Goal: Transaction & Acquisition: Book appointment/travel/reservation

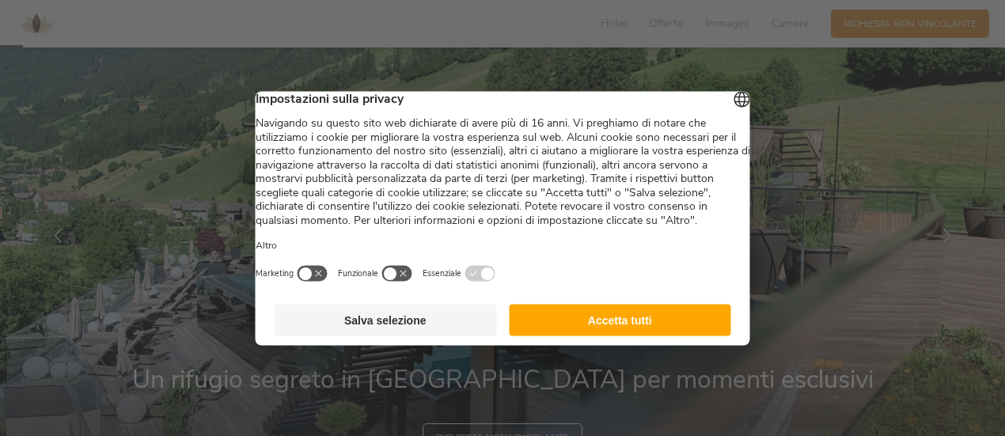
click at [581, 330] on button "Accetta tutti" at bounding box center [620, 320] width 222 height 32
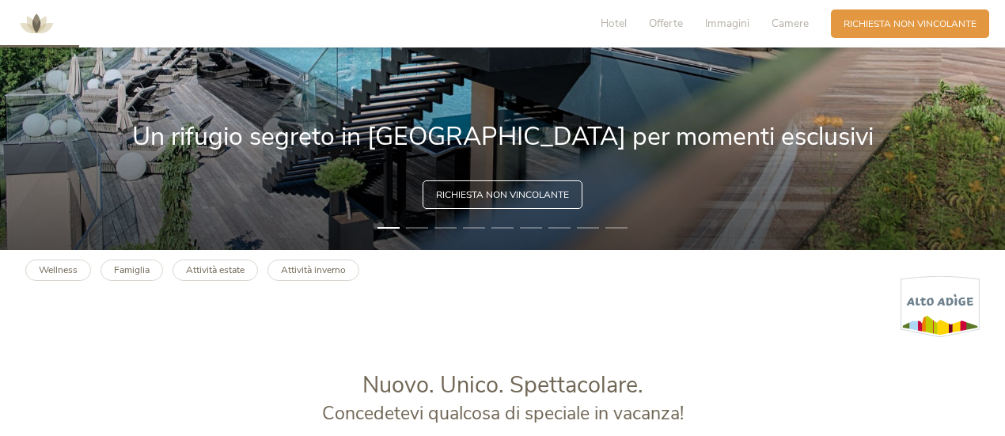
scroll to position [320, 0]
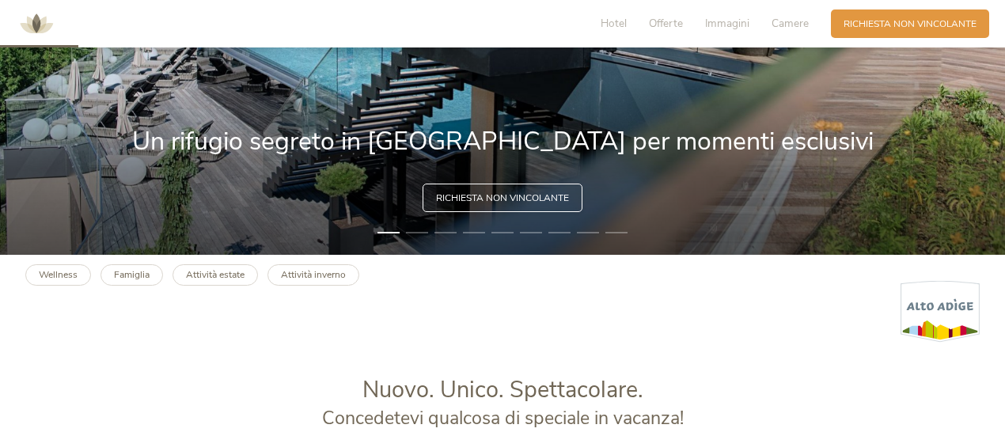
click at [526, 197] on span "Richiesta non vincolante" at bounding box center [502, 198] width 133 height 13
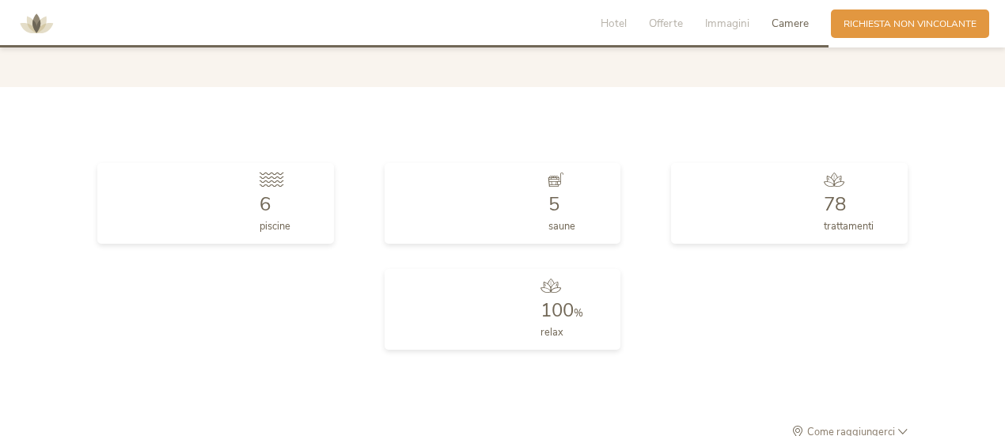
scroll to position [3924, 0]
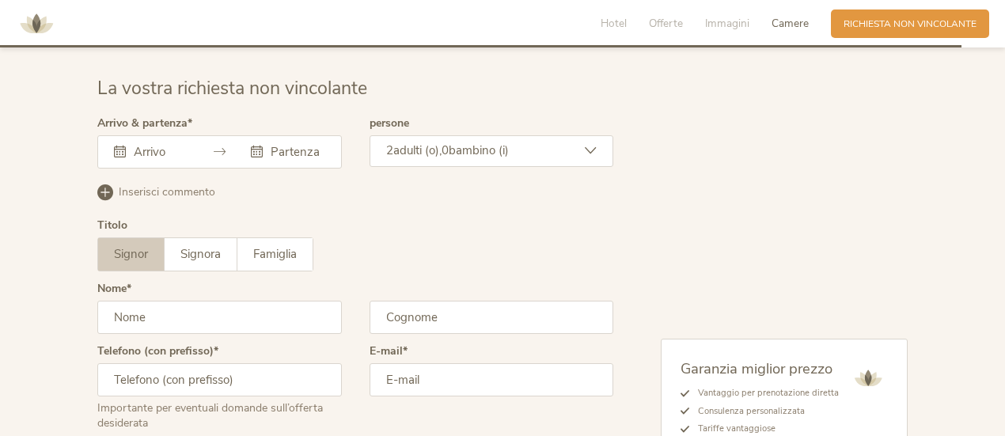
click at [127, 144] on div at bounding box center [151, 152] width 74 height 16
click at [119, 146] on icon at bounding box center [120, 152] width 12 height 12
click at [224, 146] on icon at bounding box center [220, 152] width 12 height 12
click at [124, 146] on div at bounding box center [151, 152] width 74 height 16
click at [231, 156] on div "Arrivo & partenza Settembre 2025 Lun Mar Mer Gio Ven Sab Dom 1 2 3 4 5 6 7 8 9 …" at bounding box center [219, 149] width 245 height 63
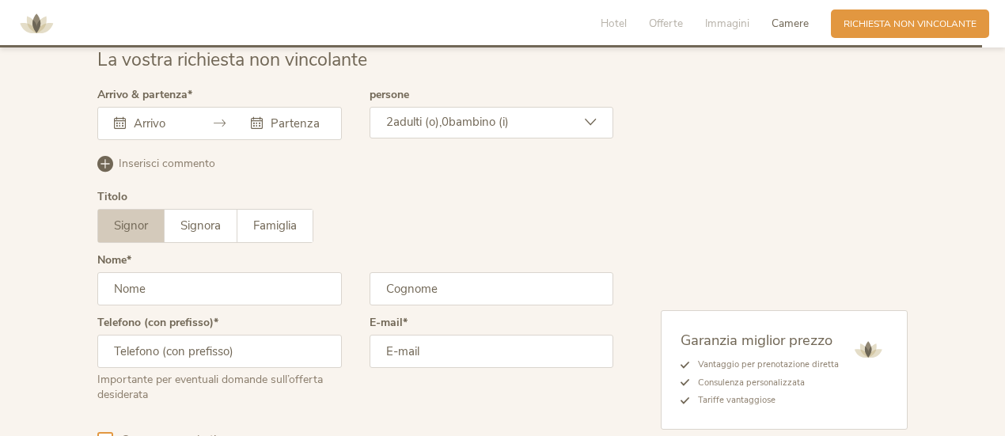
scroll to position [3953, 0]
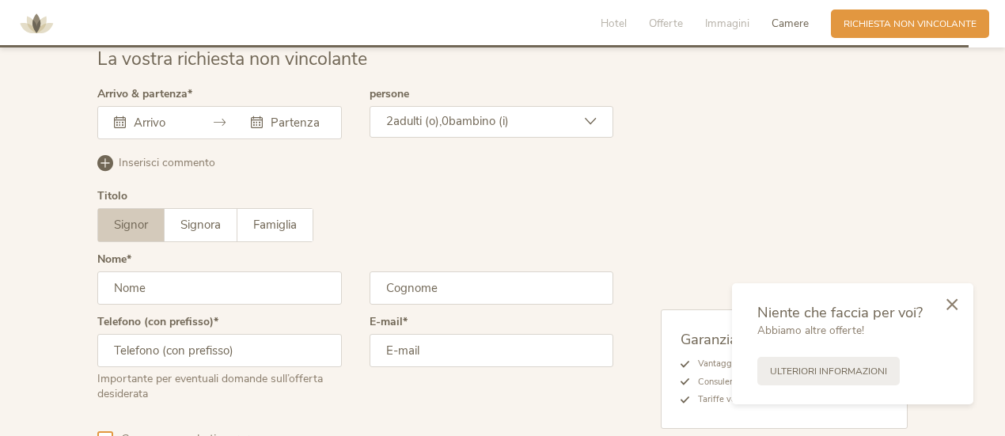
click at [637, 373] on div "Garanzia miglior prezzo Vantaggio per prenotazione diretta Consulenza personali…" at bounding box center [761, 281] width 295 height 385
click at [143, 115] on input "text" at bounding box center [159, 123] width 58 height 16
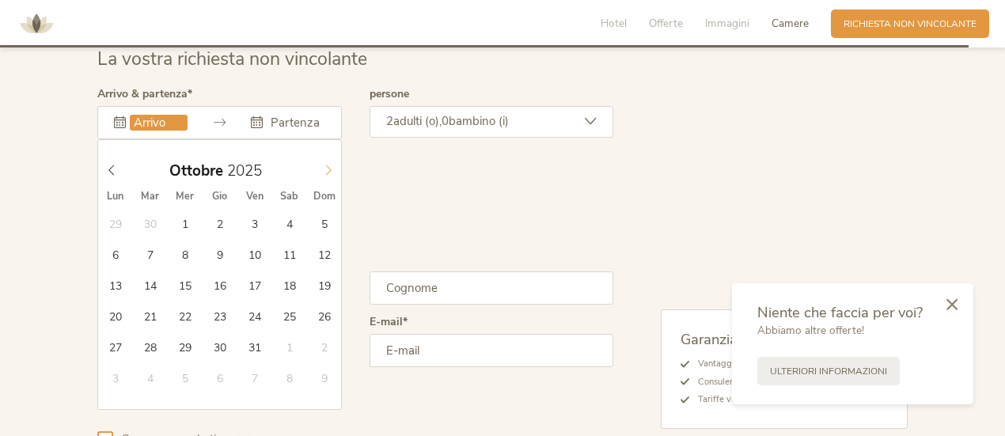
click at [319, 156] on span at bounding box center [328, 167] width 27 height 22
type input "22.11.2025"
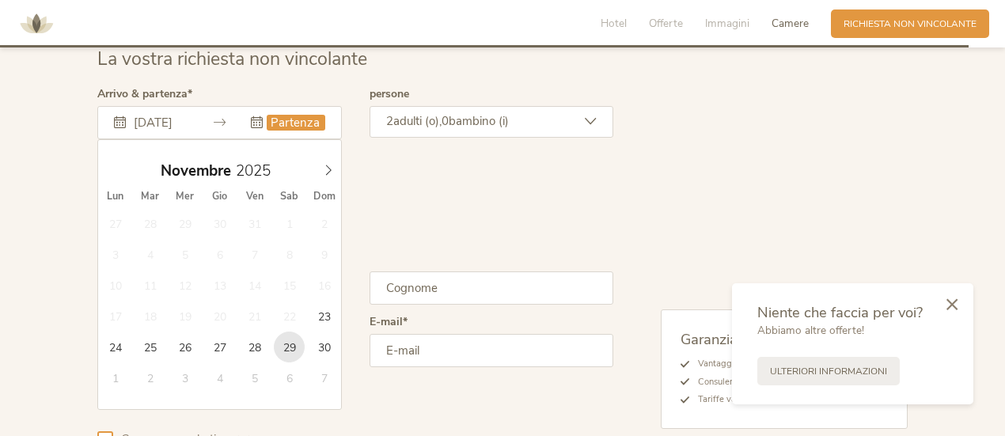
type input "29.11.2025"
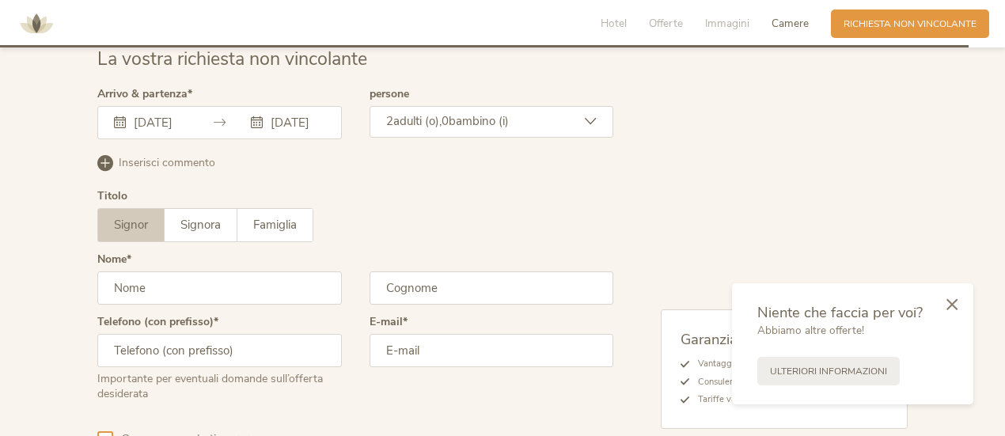
click at [599, 106] on div "2 adulti (o), 0 bambino (i)" at bounding box center [492, 122] width 245 height 32
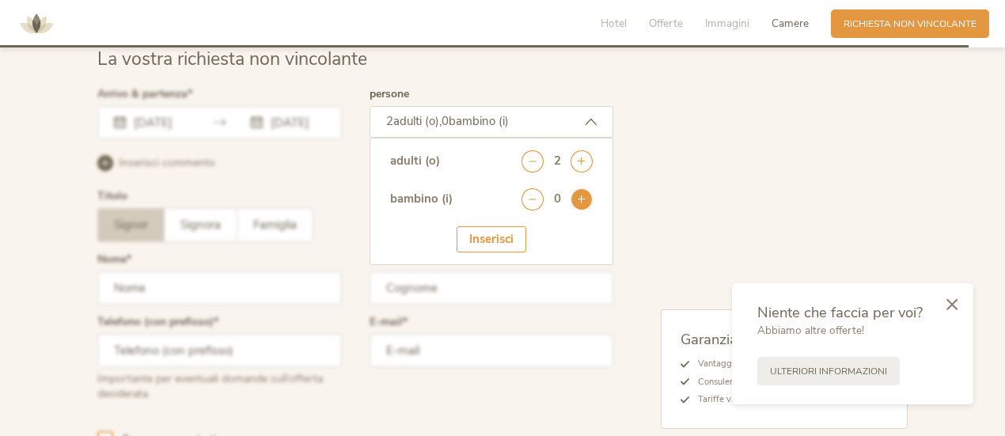
click at [580, 192] on icon at bounding box center [582, 199] width 22 height 22
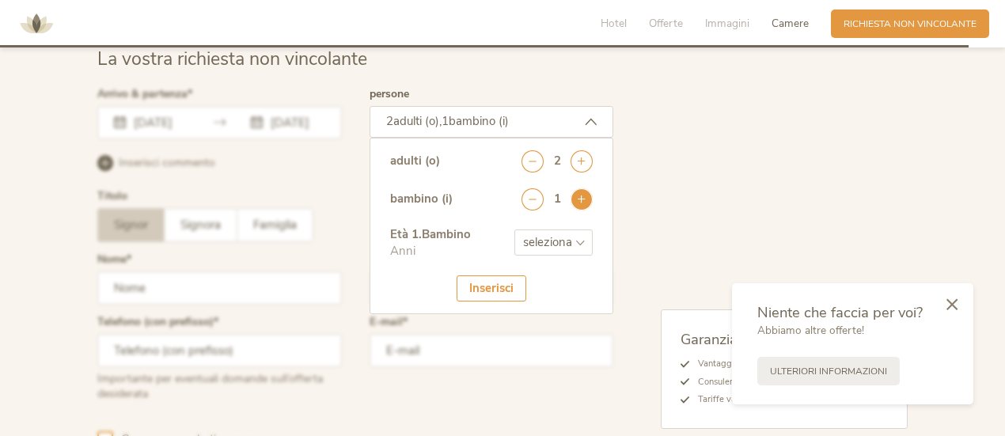
click at [580, 192] on icon at bounding box center [582, 199] width 22 height 22
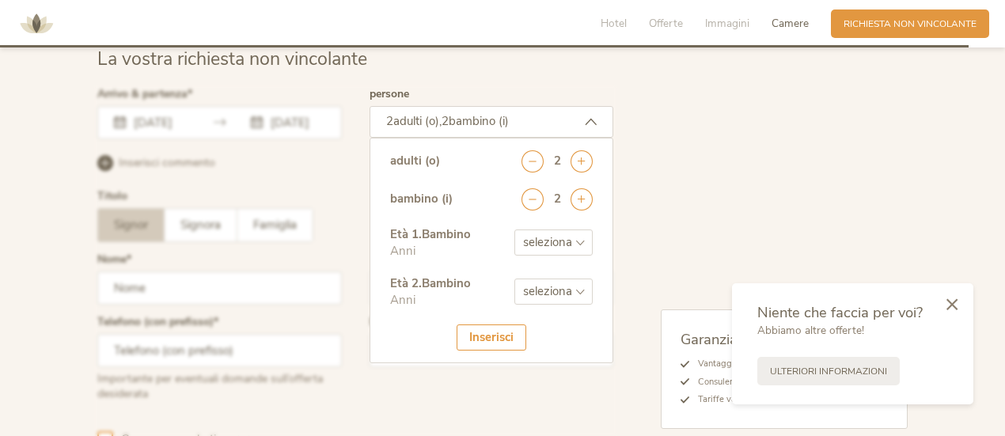
click at [577, 230] on select "seleziona 0 1 2 3 4 5 6 7 8 9 10 11 12 13 14 15 16 17" at bounding box center [554, 243] width 78 height 26
click at [583, 231] on select "seleziona 0 1 2 3 4 5 6 7 8 9 10 11 12 13 14 15 16 17" at bounding box center [554, 243] width 78 height 26
click at [619, 234] on div "Garanzia miglior prezzo Vantaggio per prenotazione diretta Consulenza personali…" at bounding box center [761, 281] width 295 height 385
click at [949, 302] on icon at bounding box center [952, 303] width 11 height 12
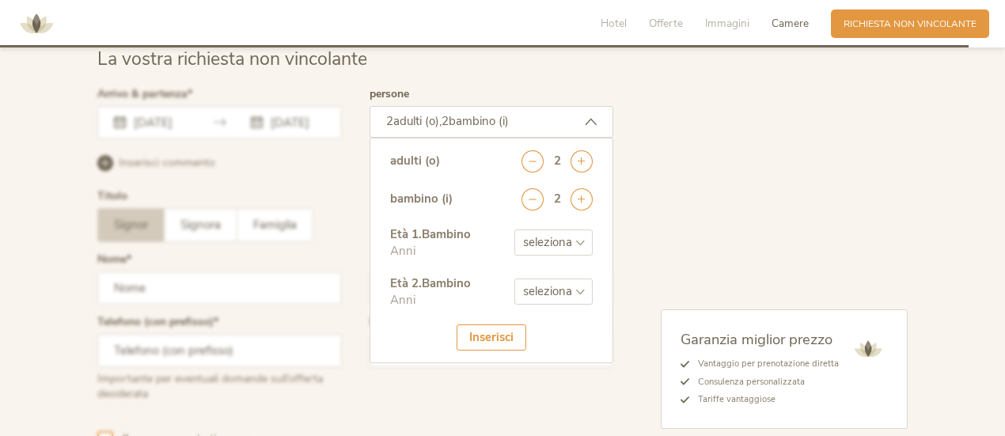
click at [632, 245] on div "Garanzia miglior prezzo Vantaggio per prenotazione diretta Consulenza personali…" at bounding box center [761, 281] width 295 height 385
click at [557, 234] on select "seleziona 0 1 2 3 4 5 6 7 8 9 10 11 12 13 14 15 16 17" at bounding box center [554, 243] width 78 height 26
select select "6"
click at [515, 230] on select "seleziona 0 1 2 3 4 5 6 7 8 9 10 11 12 13 14 15 16 17" at bounding box center [554, 243] width 78 height 26
click at [542, 279] on select "seleziona 0 1 2 3 4 5 6 7 8 9 10 11 12 13 14 15 16 17" at bounding box center [554, 292] width 78 height 26
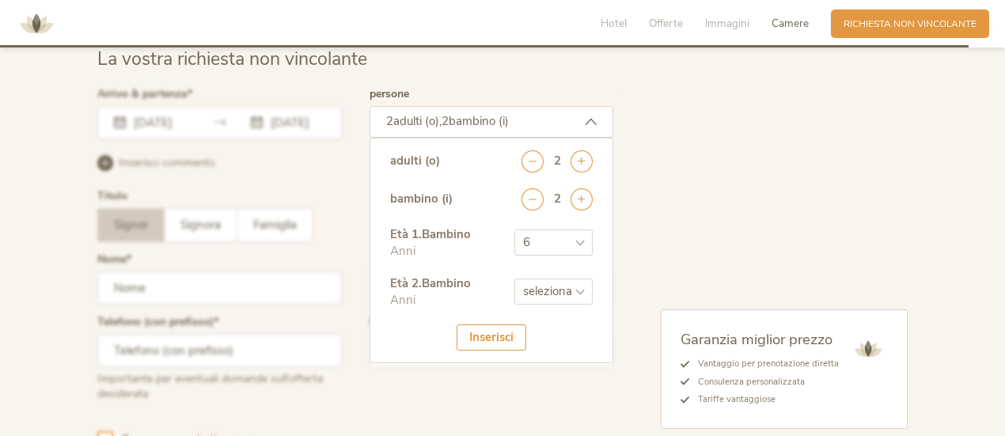
select select "2"
click at [515, 279] on select "seleziona 0 1 2 3 4 5 6 7 8 9 10 11 12 13 14 15 16 17" at bounding box center [554, 292] width 78 height 26
click at [486, 327] on div "Inserisci" at bounding box center [492, 338] width 70 height 26
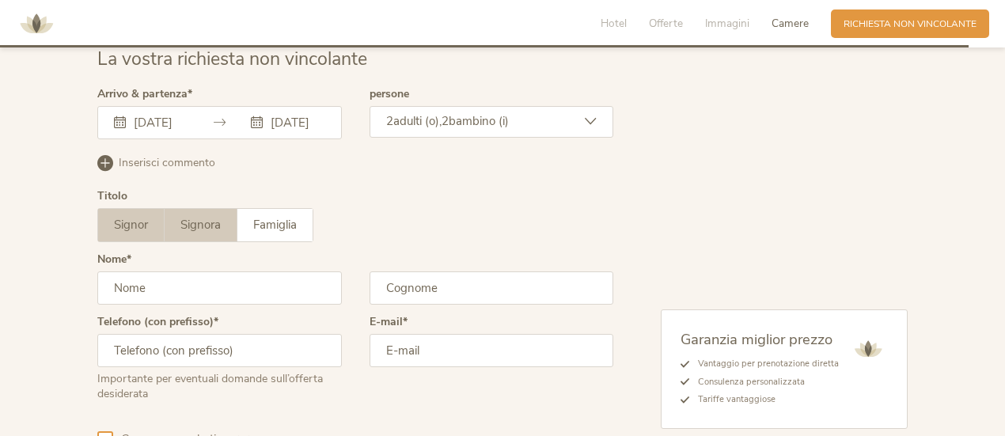
click at [186, 218] on span "Signora" at bounding box center [201, 225] width 40 height 16
click at [162, 272] on input "text" at bounding box center [219, 288] width 245 height 33
type input "alessandra"
click at [395, 280] on input "text" at bounding box center [492, 288] width 245 height 33
type input "catoni"
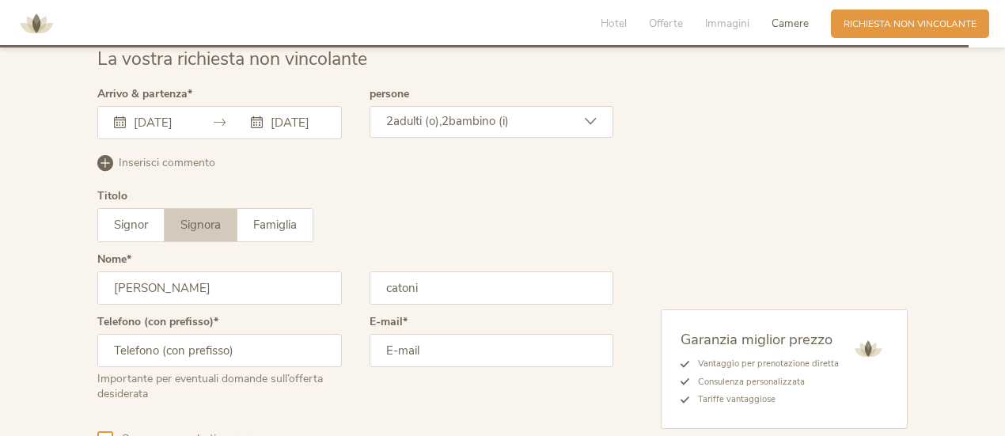
click at [276, 348] on input "text" at bounding box center [219, 350] width 245 height 33
type input "+393468467836"
click at [404, 357] on div "E-mail" at bounding box center [492, 365] width 245 height 97
click at [397, 338] on input "email" at bounding box center [492, 350] width 245 height 33
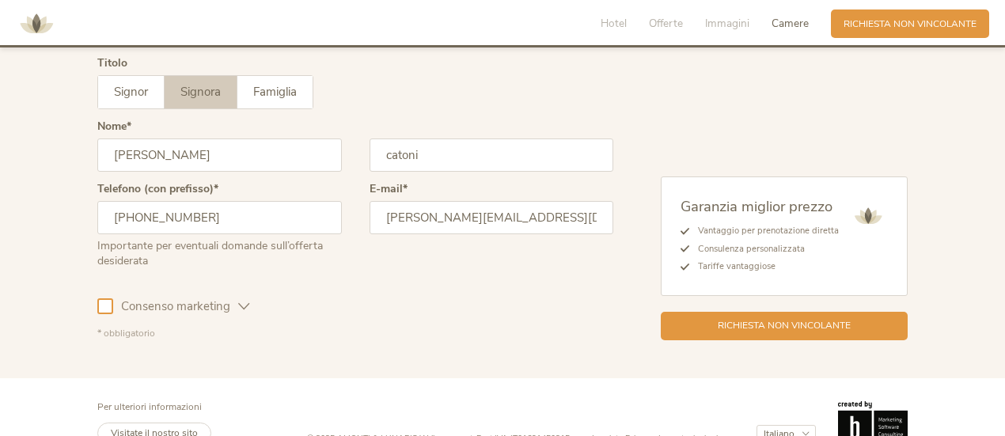
scroll to position [4103, 0]
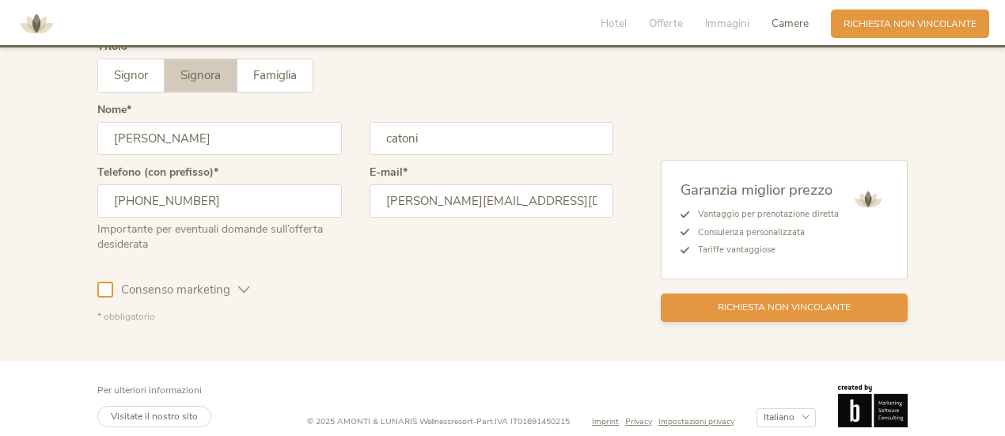
type input "alessandra.catoni@gmail.com"
click at [748, 302] on div "Richiesta non vincolante" at bounding box center [784, 308] width 247 height 29
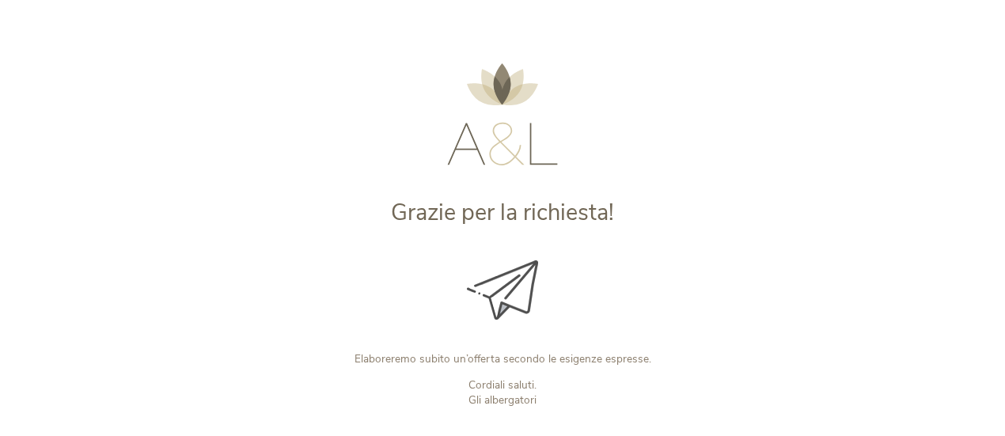
scroll to position [208, 0]
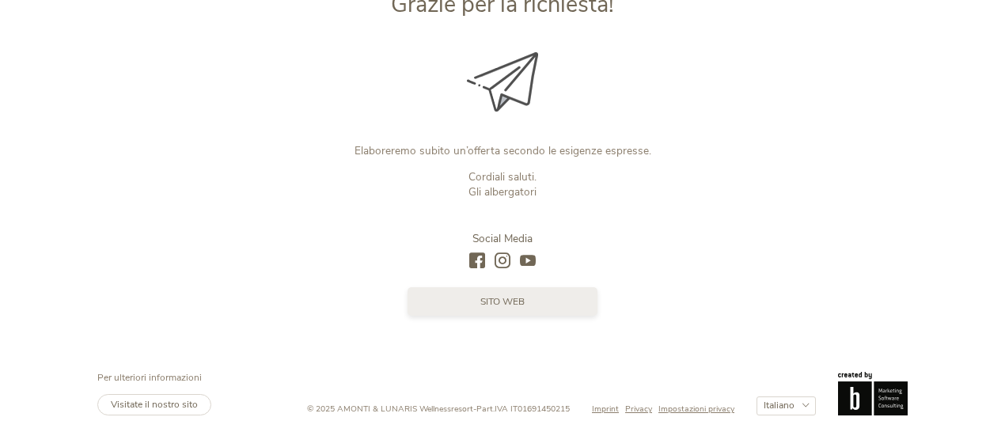
click at [518, 306] on span "sito web" at bounding box center [503, 301] width 44 height 13
